Goal: Information Seeking & Learning: Find specific page/section

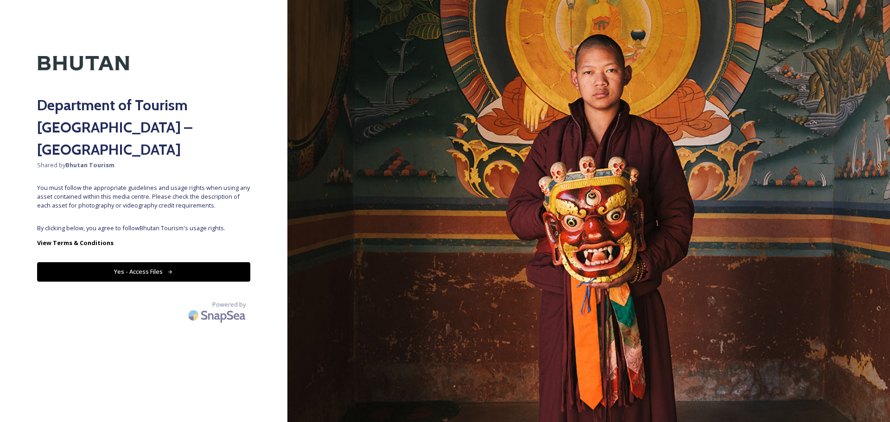
click at [187, 262] on button "Yes - Access Files" at bounding box center [143, 271] width 213 height 19
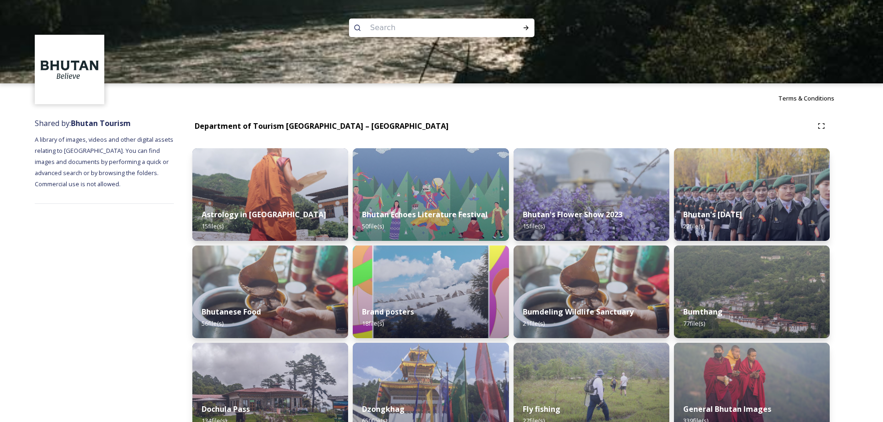
click at [426, 33] on input at bounding box center [429, 28] width 127 height 20
paste input "Trashigang"
type input "Trashigang"
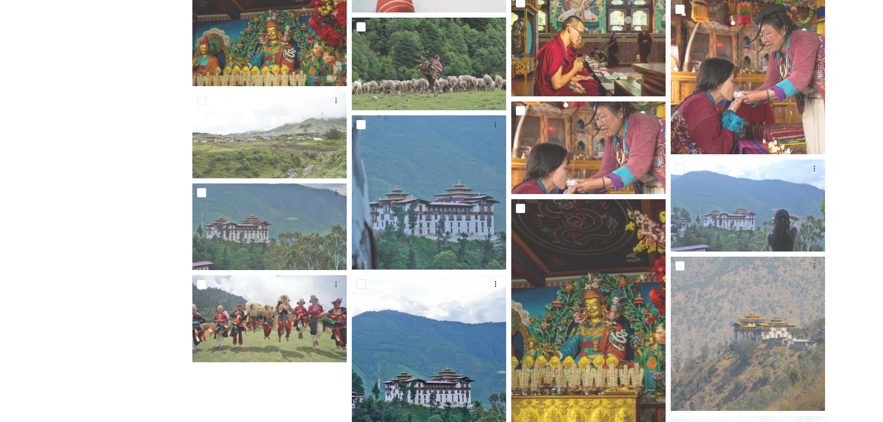
scroll to position [3285, 0]
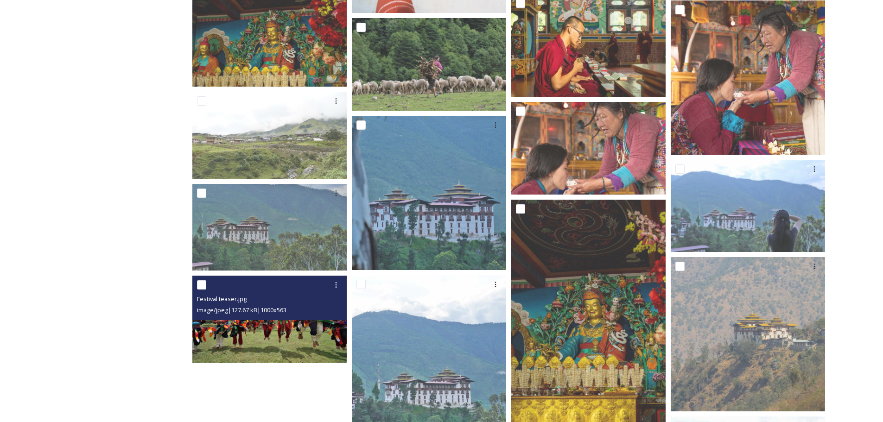
click at [301, 336] on img at bounding box center [269, 319] width 154 height 87
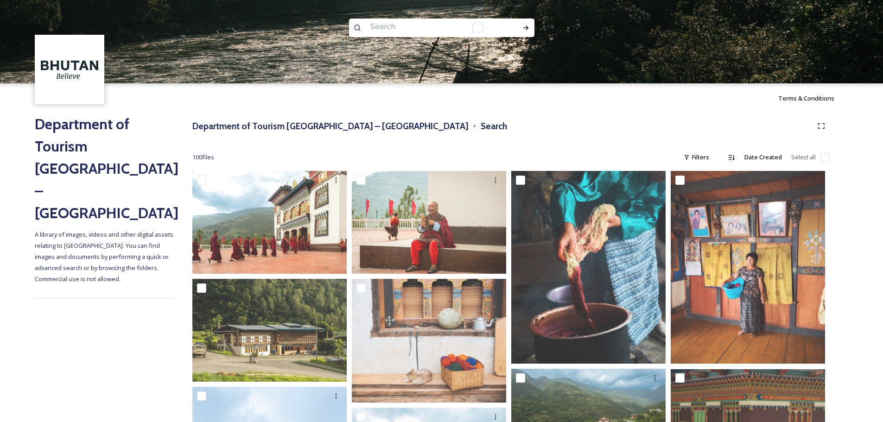
click at [463, 31] on input "To enrich screen reader interactions, please activate Accessibility in Grammarl…" at bounding box center [429, 27] width 127 height 20
paste input "National Handloom Development Project"
type input "National Handloom Development Project"
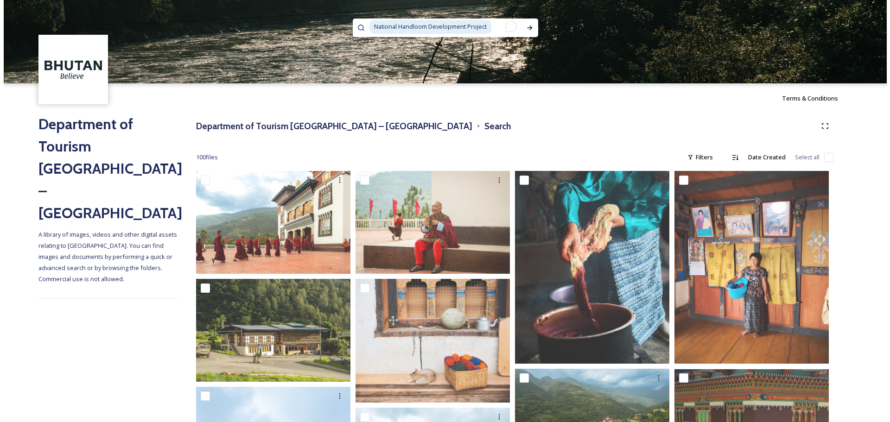
scroll to position [0, 0]
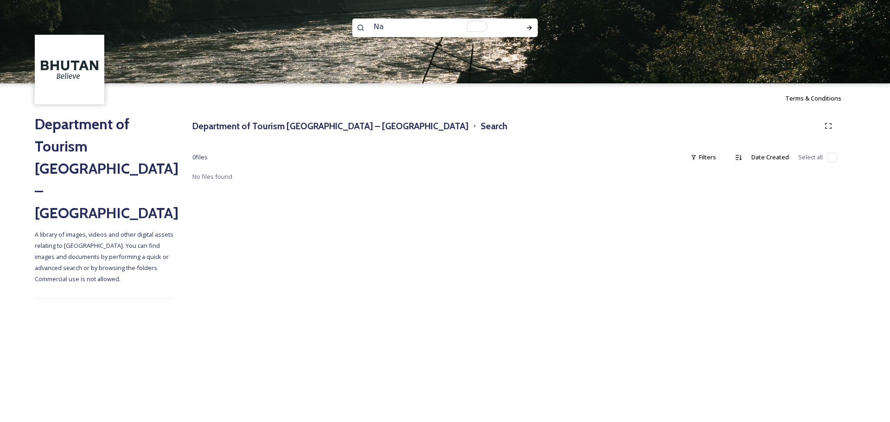
type input "N"
type input "Handloom Development Project"
type input "Handloom Development"
type input "Handloom"
paste input "National Women’s Association of Bhutan"
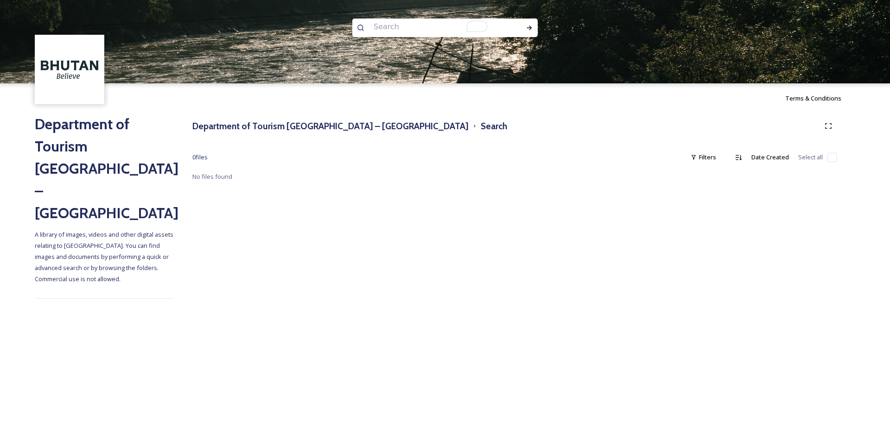
type input "National Women’s Association of Bhutan"
click at [489, 26] on span "National Women’s Association of Bhutan" at bounding box center [429, 26] width 121 height 13
paste span
type input "H"
type input "Loom"
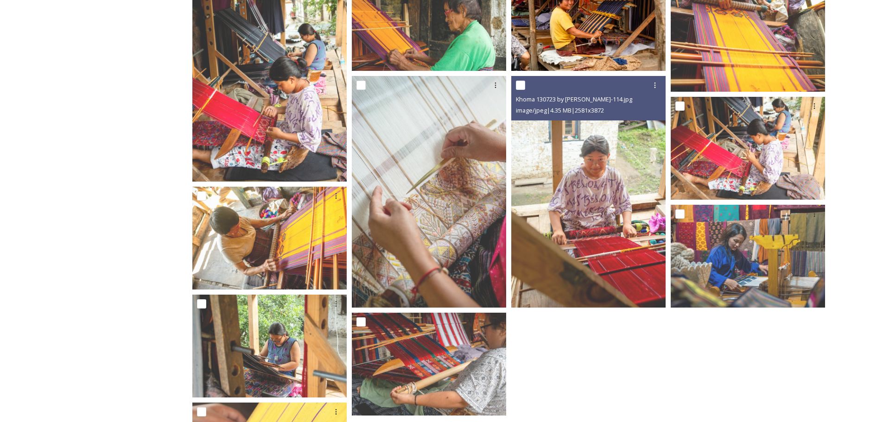
scroll to position [421, 0]
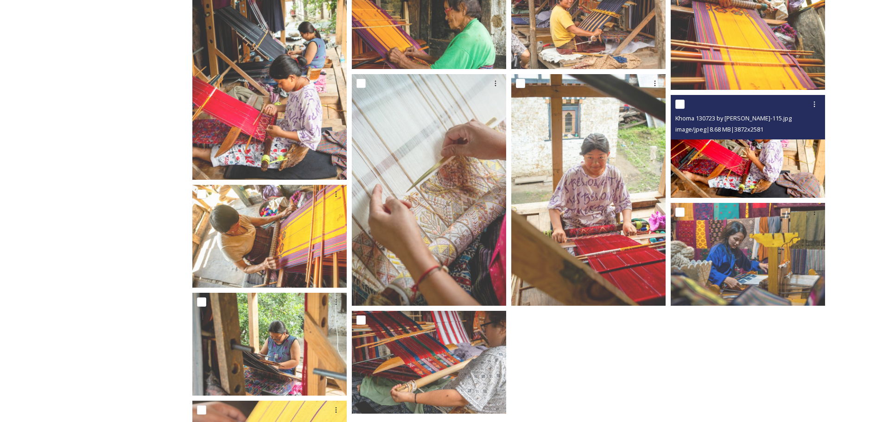
click at [734, 148] on img at bounding box center [748, 146] width 154 height 103
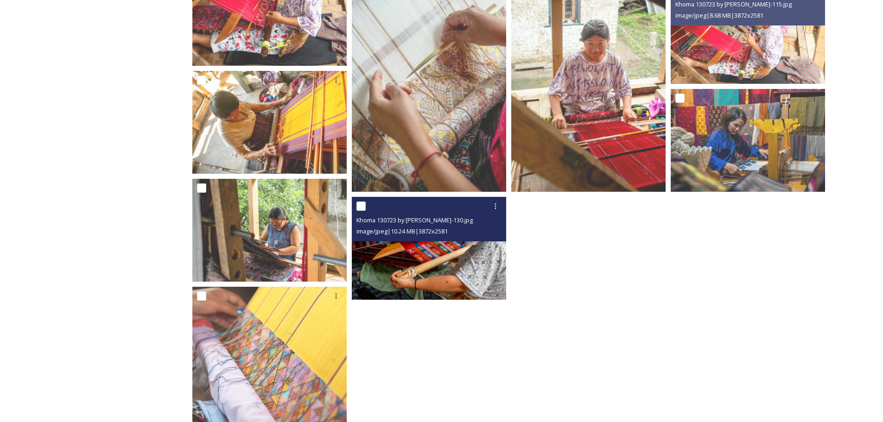
scroll to position [574, 0]
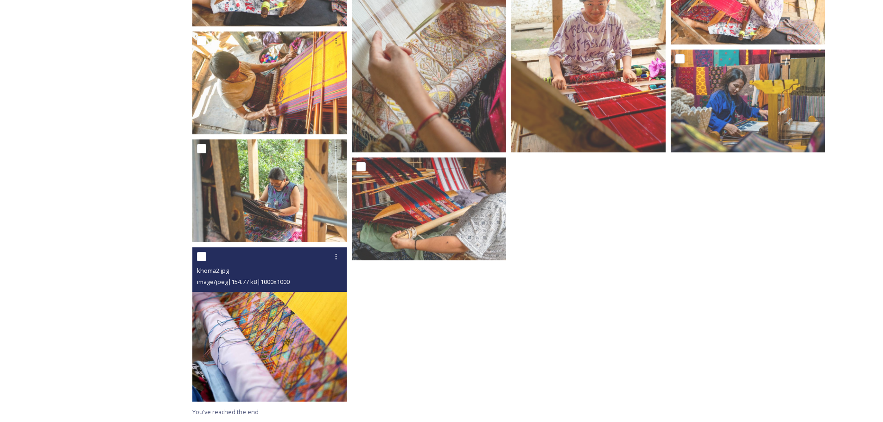
click at [266, 315] on img at bounding box center [269, 324] width 154 height 154
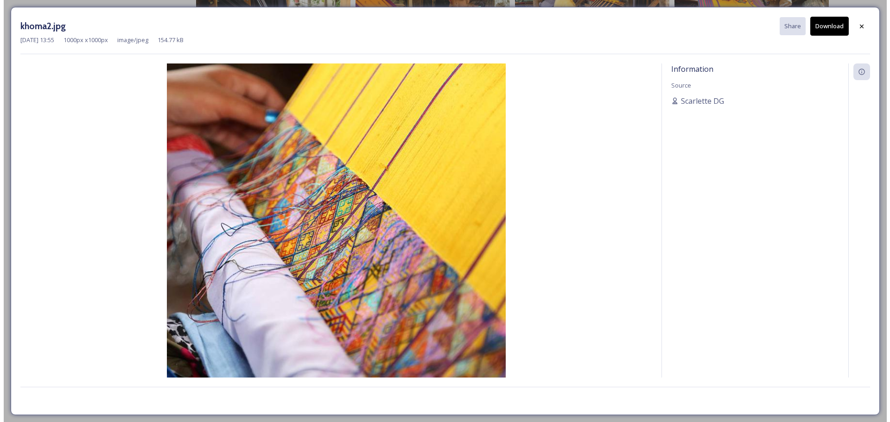
scroll to position [433, 0]
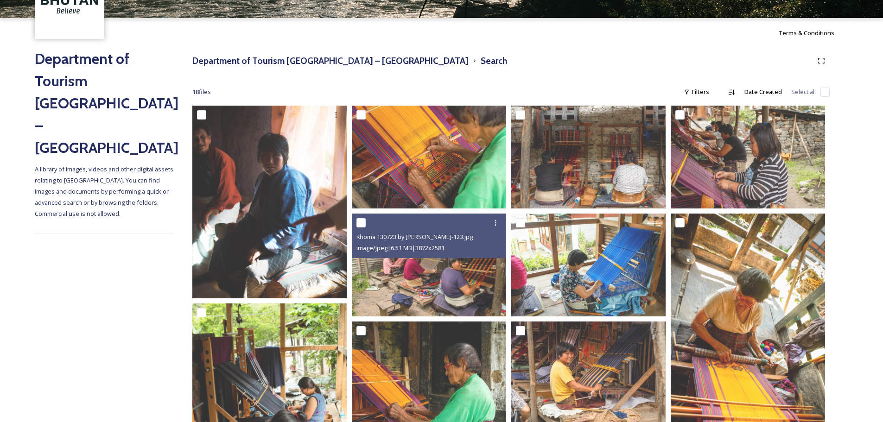
scroll to position [66, 0]
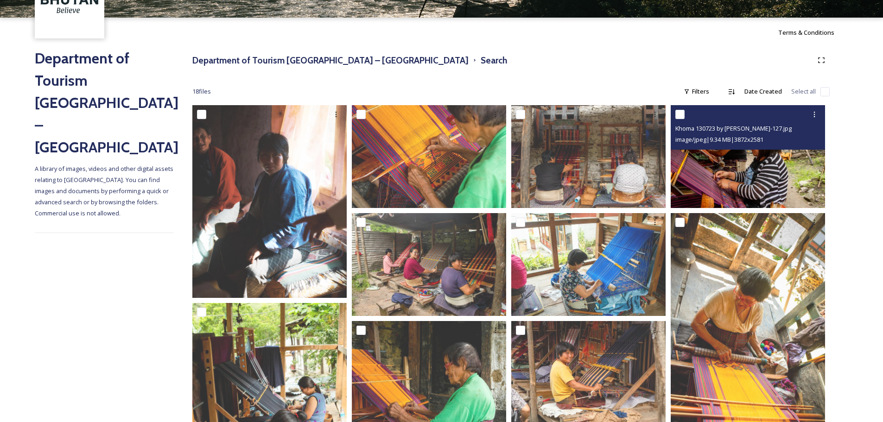
click at [768, 186] on img at bounding box center [748, 156] width 154 height 103
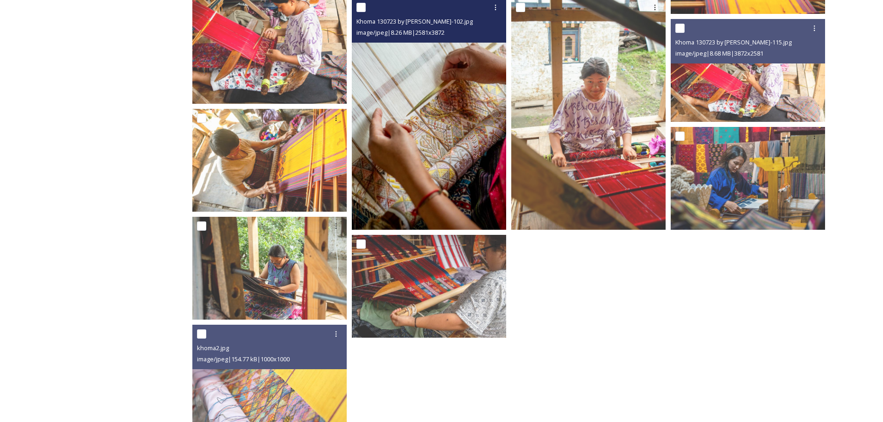
scroll to position [574, 0]
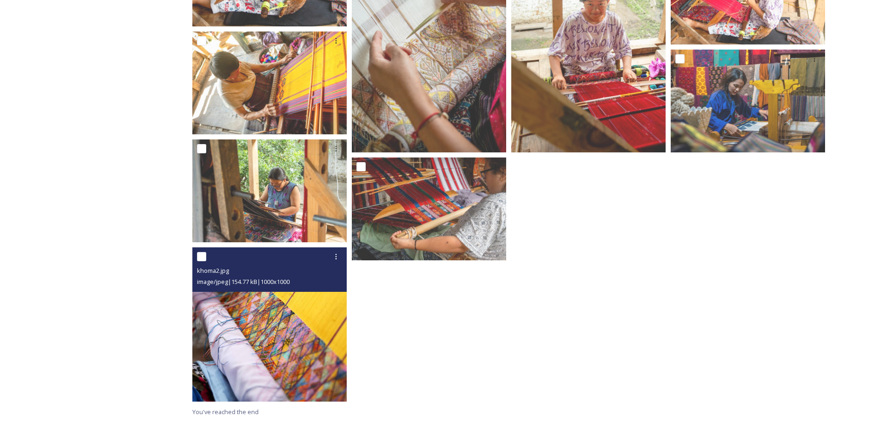
click at [272, 346] on img at bounding box center [269, 324] width 154 height 154
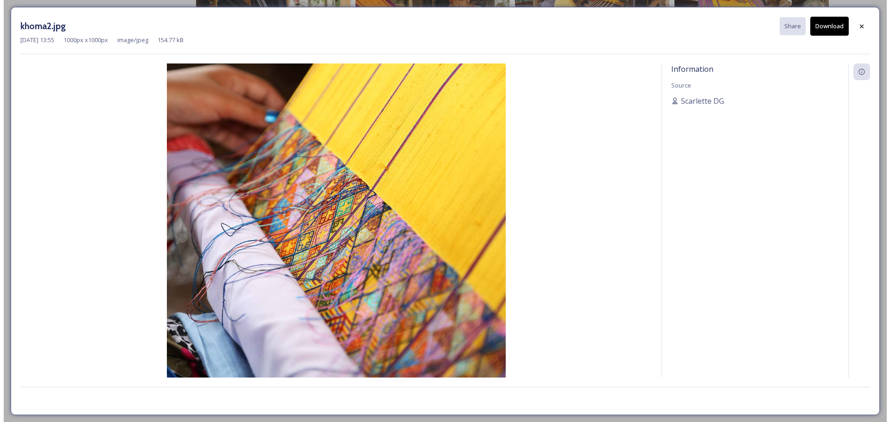
scroll to position [433, 0]
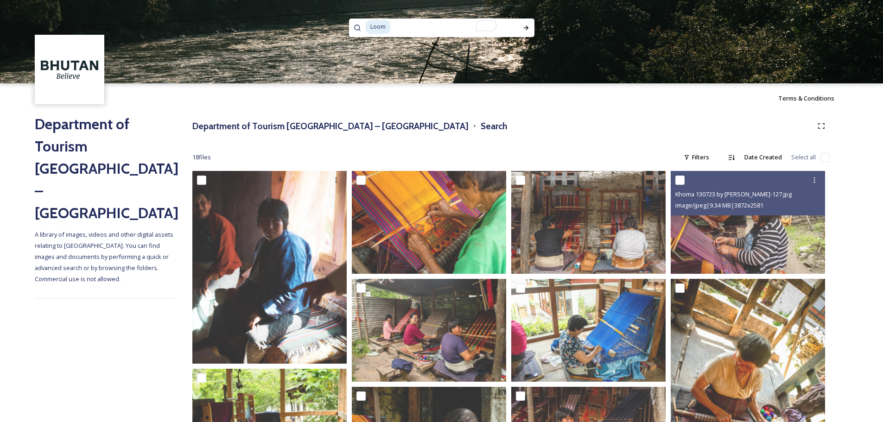
click at [414, 27] on input "To enrich screen reader interactions, please activate Accessibility in Grammarl…" at bounding box center [448, 27] width 114 height 20
type input "Lo"
paste input "Dorji General Shop"
type input "Dorji General Shop"
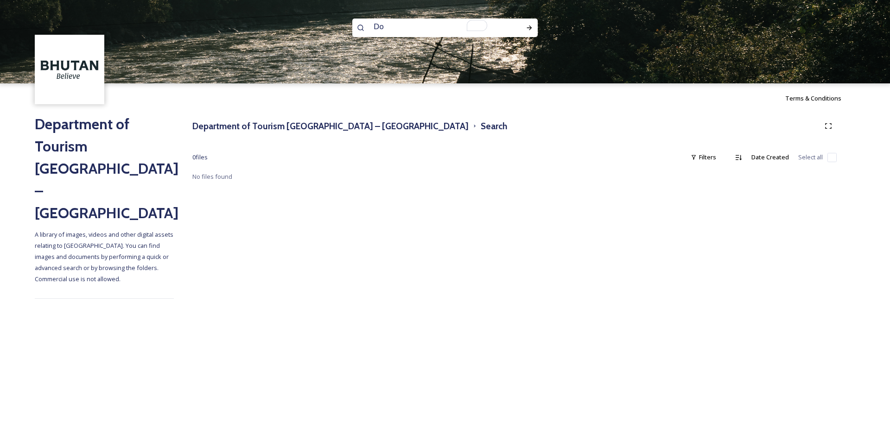
type input "D"
type input "General Shop"
type input "G"
type input "Shop"
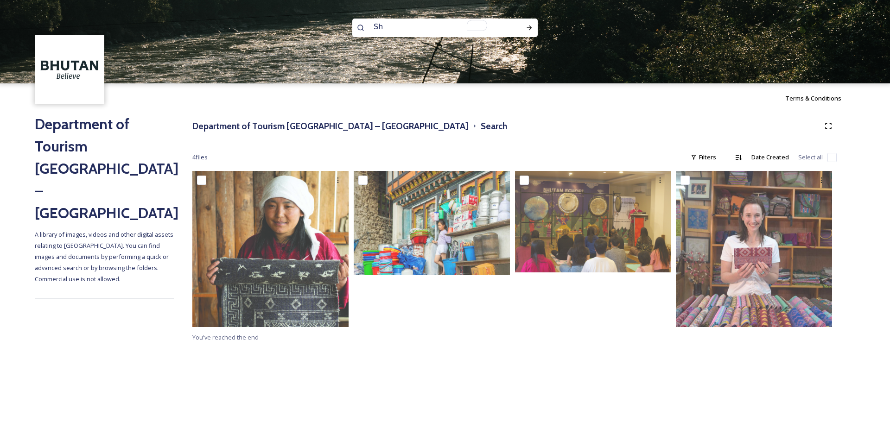
paste input "Taktsang"
type input "Taktsang"
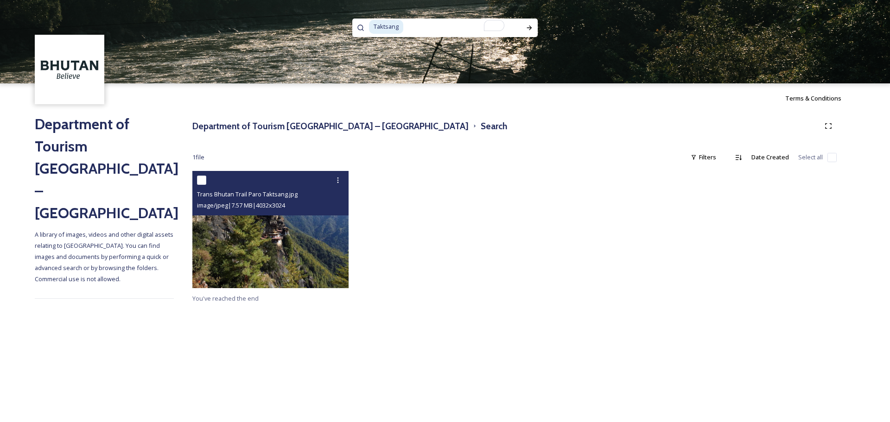
click at [315, 222] on img at bounding box center [270, 229] width 156 height 117
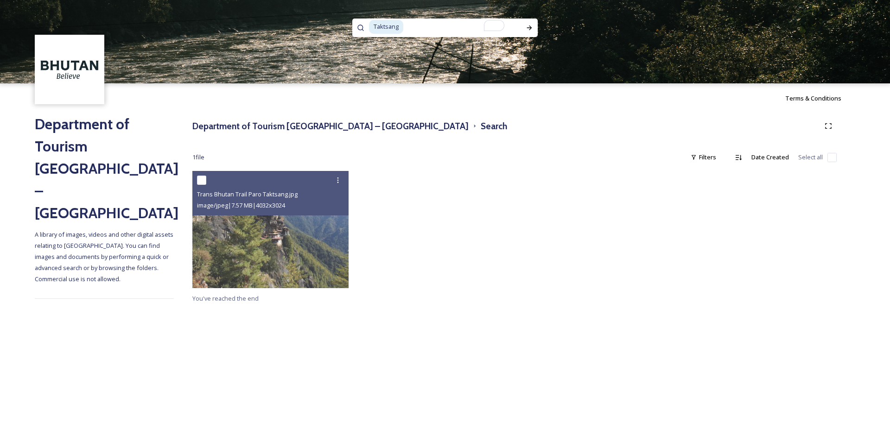
click at [430, 34] on input "To enrich screen reader interactions, please activate Accessibility in Grammarl…" at bounding box center [458, 27] width 109 height 20
click at [445, 25] on input "To enrich screen reader interactions, please activate Accessibility in Grammarl…" at bounding box center [458, 27] width 109 height 20
paste input "[PERSON_NAME]"
type input "[PERSON_NAME]"
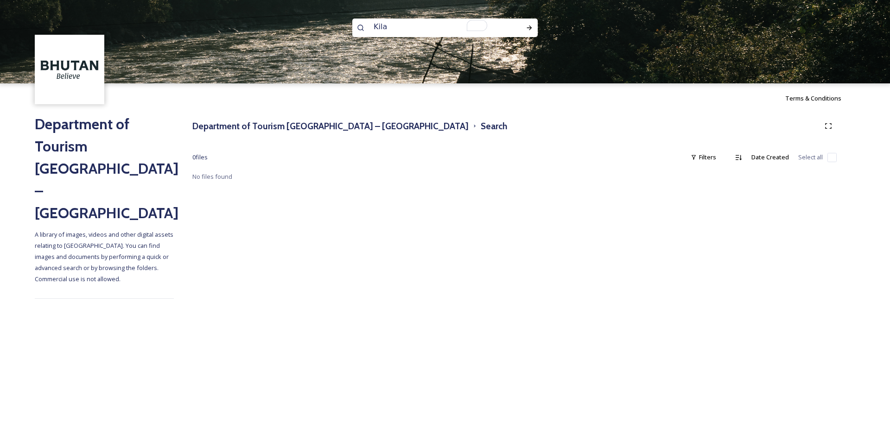
type input "Kila"
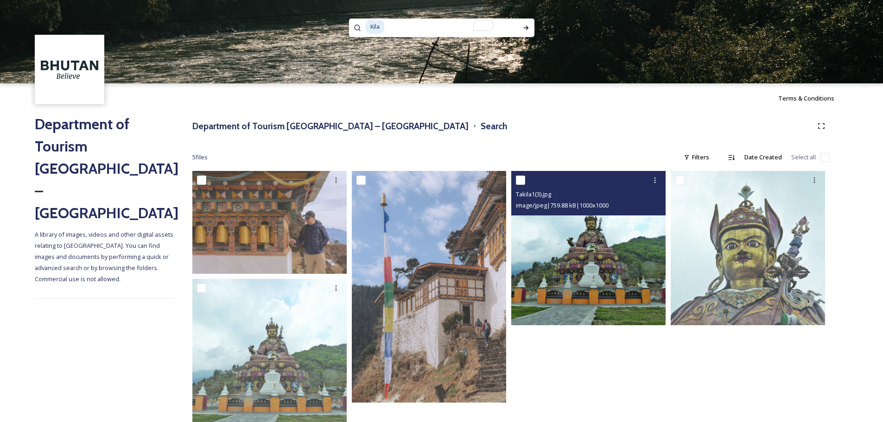
scroll to position [32, 0]
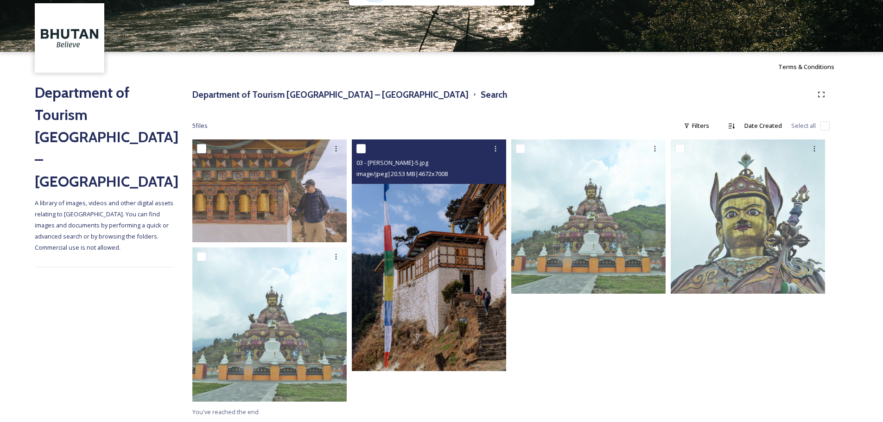
click at [431, 222] on img at bounding box center [429, 255] width 154 height 232
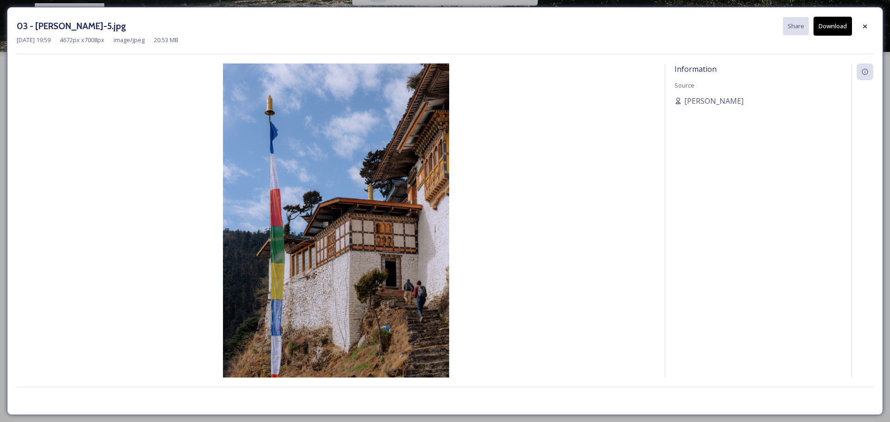
click at [441, 190] on img at bounding box center [336, 232] width 639 height 339
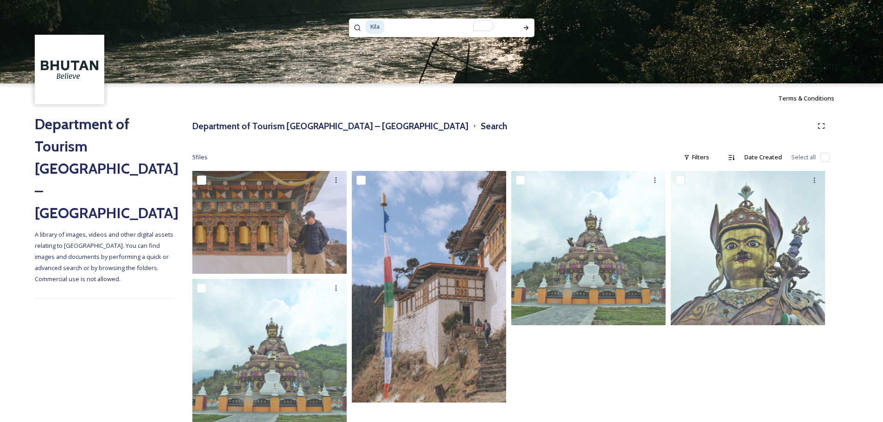
click at [433, 32] on input "To enrich screen reader interactions, please activate Accessibility in Grammarl…" at bounding box center [443, 27] width 117 height 20
paste input "Dzongkha"
type input "Dzongkha"
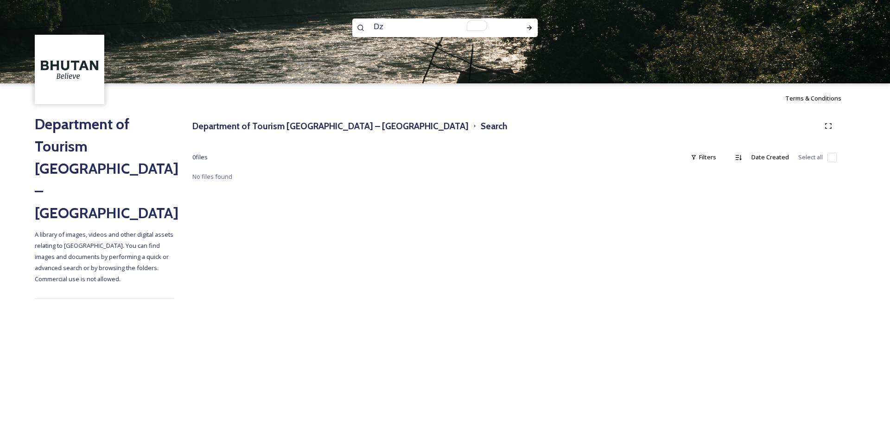
type input "D"
type input "Haa"
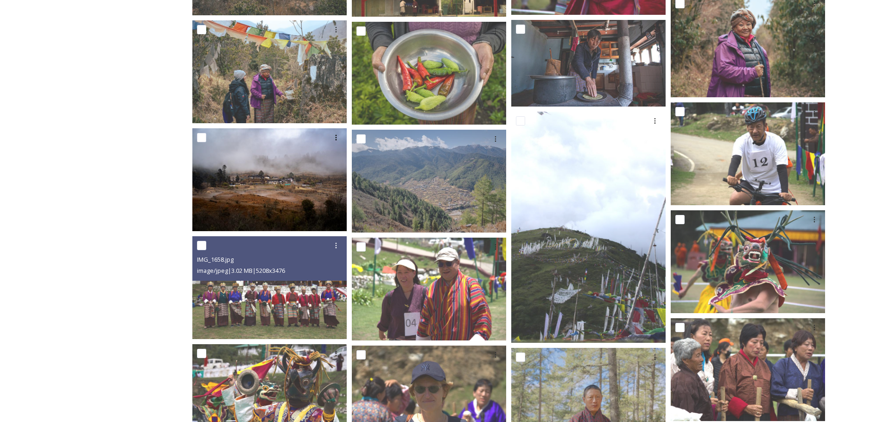
scroll to position [3393, 0]
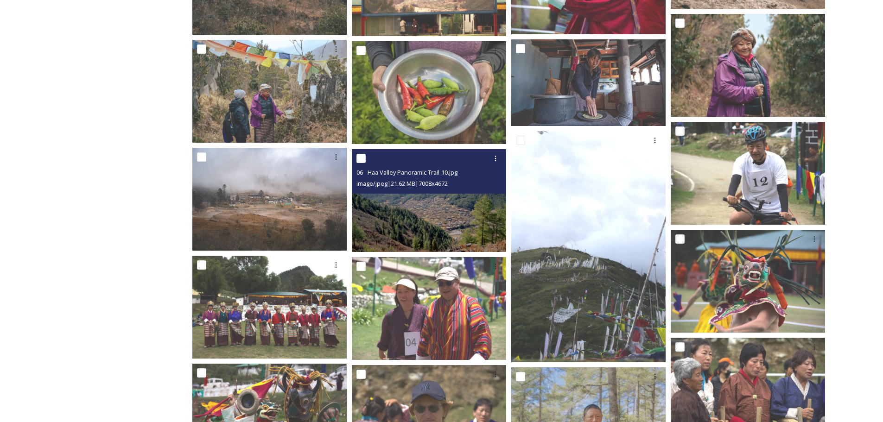
click at [459, 202] on img at bounding box center [429, 200] width 154 height 103
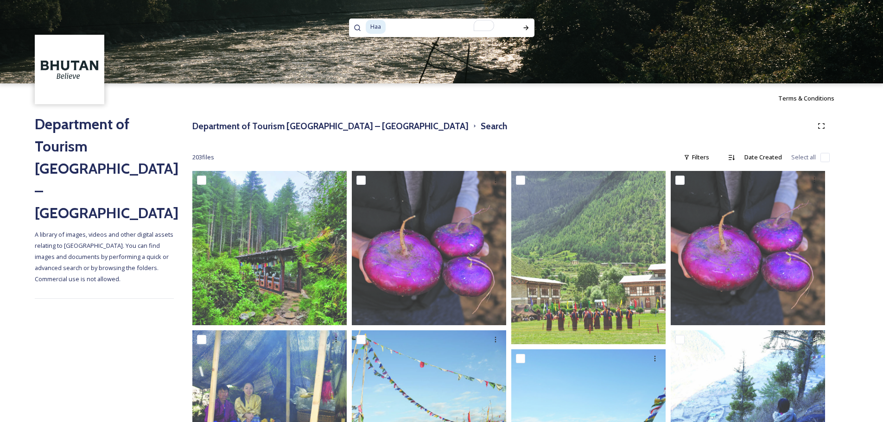
click at [434, 33] on input "To enrich screen reader interactions, please activate Accessibility in Grammarl…" at bounding box center [444, 27] width 117 height 20
paste input "Champaca Café"
type input "Champaca Café"
type input "H"
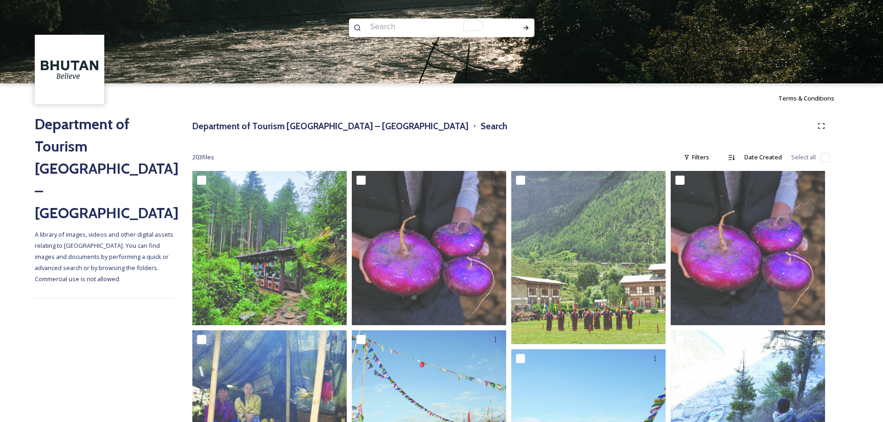
paste input "Champaca Café"
type input "Champaca Café"
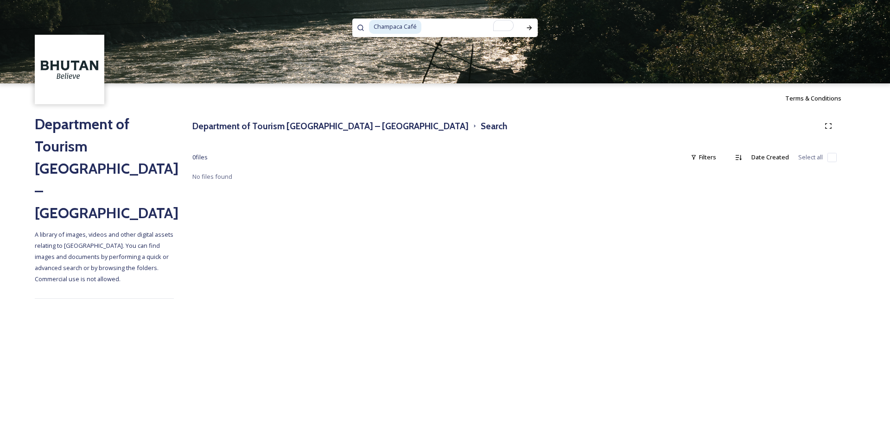
click at [434, 33] on input "To enrich screen reader interactions, please activate Accessibility in Grammarl…" at bounding box center [471, 27] width 99 height 20
type input "\"
type input "Champaca"
type input "Champ"
type input "cafe"
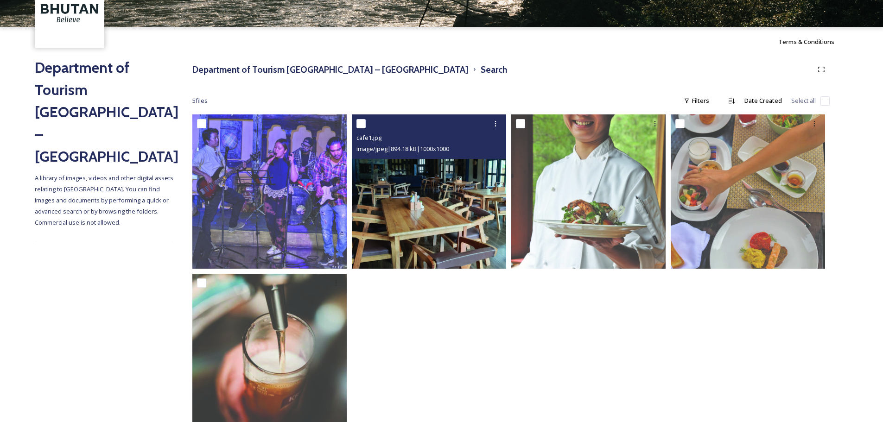
scroll to position [57, 0]
click at [410, 206] on img at bounding box center [429, 191] width 154 height 154
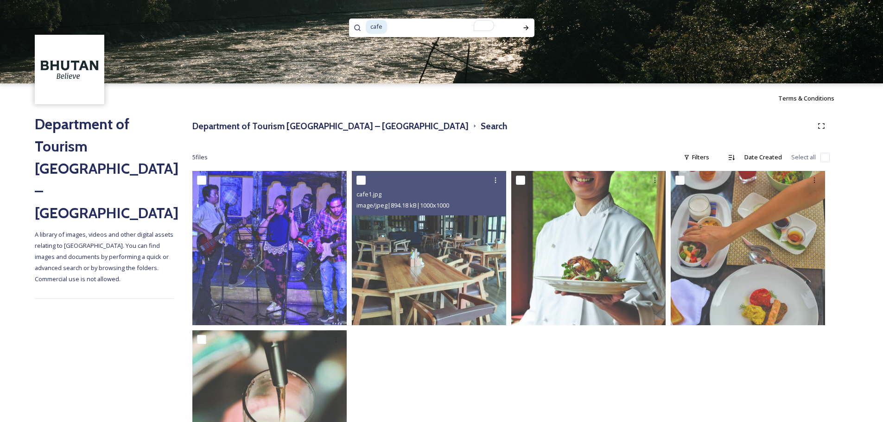
click at [444, 33] on input "To enrich screen reader interactions, please activate Accessibility in Grammarl…" at bounding box center [446, 27] width 116 height 20
type input "ca"
paste input "Lheunste"
type input "Lheunste"
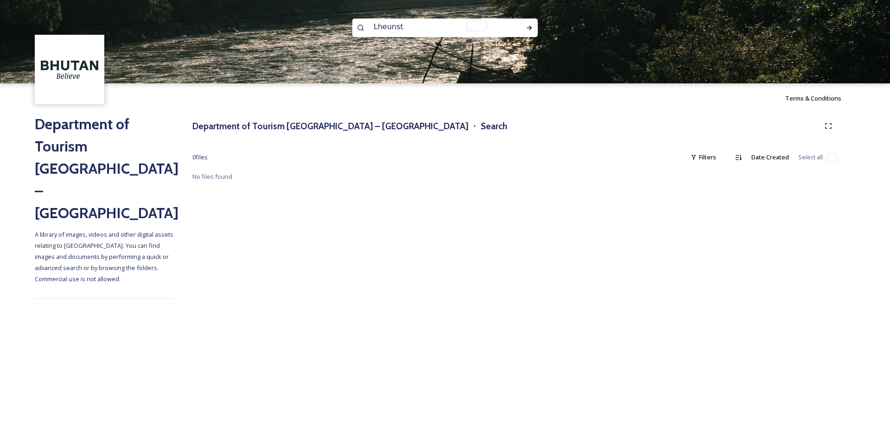
type input "Lheuns"
paste input "[PERSON_NAME]"
type input "[PERSON_NAME]"
